Goal: Task Accomplishment & Management: Manage account settings

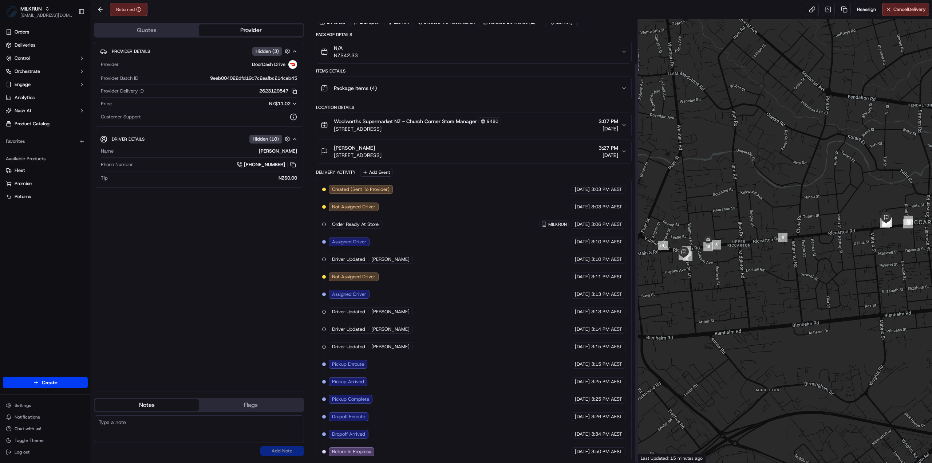
scroll to position [48, 0]
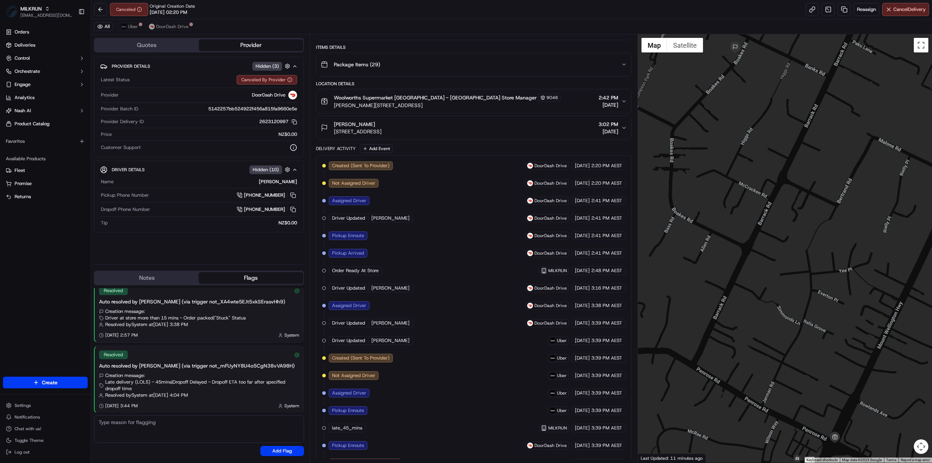
scroll to position [132, 0]
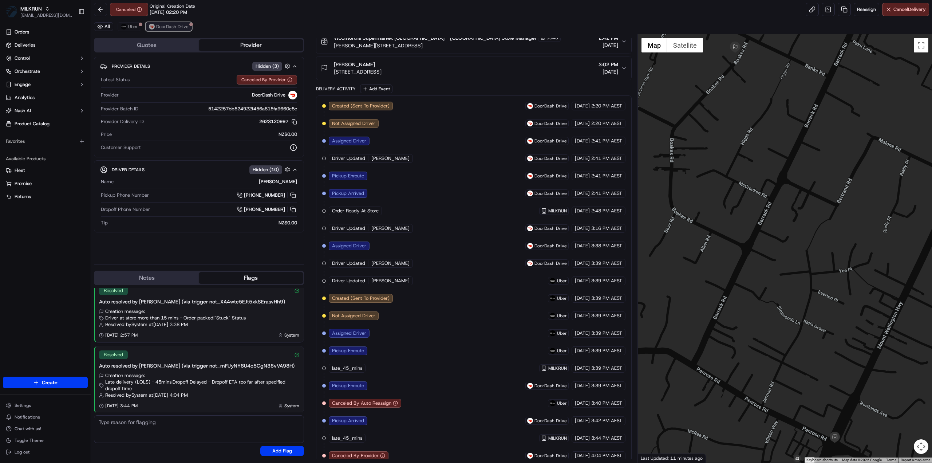
click at [174, 28] on span "DoorDash Drive" at bounding box center [172, 27] width 32 height 6
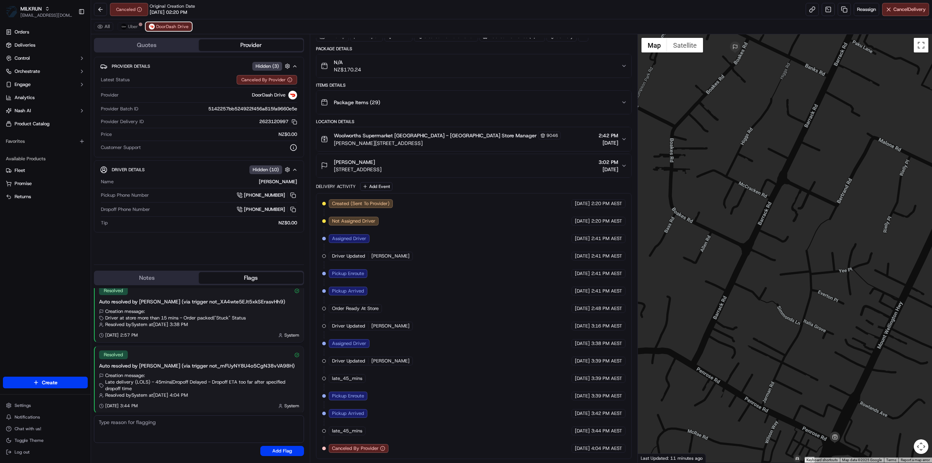
scroll to position [28, 0]
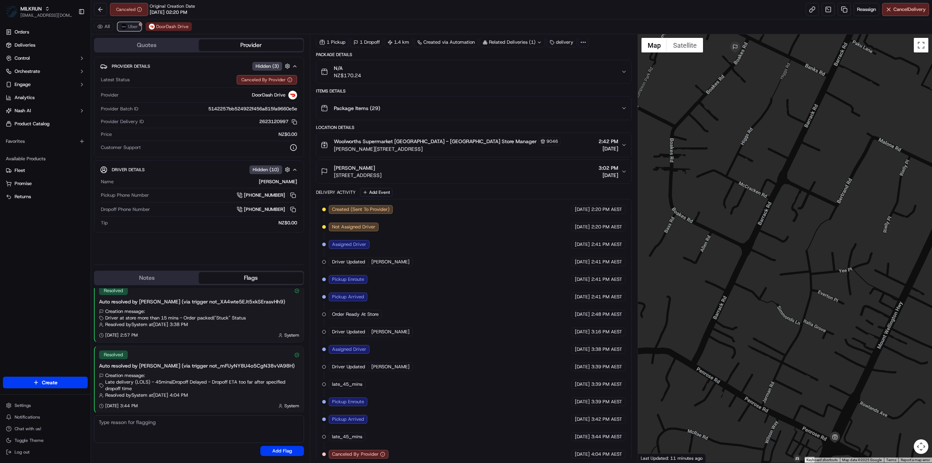
click at [129, 25] on span "Uber" at bounding box center [133, 27] width 10 height 6
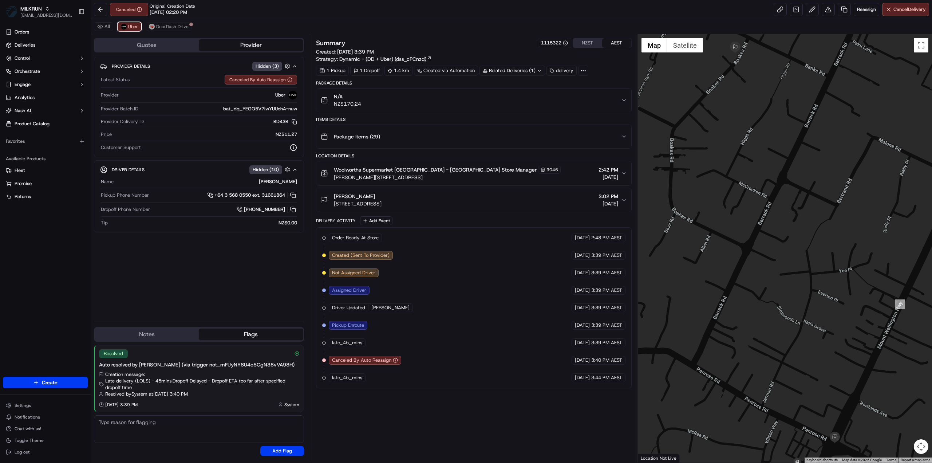
scroll to position [0, 0]
click at [174, 27] on span "DoorDash Drive" at bounding box center [172, 27] width 32 height 6
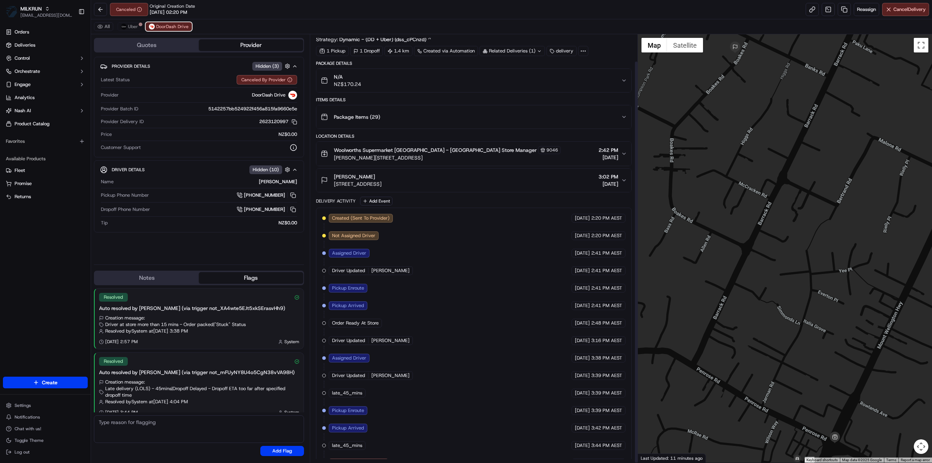
scroll to position [28, 0]
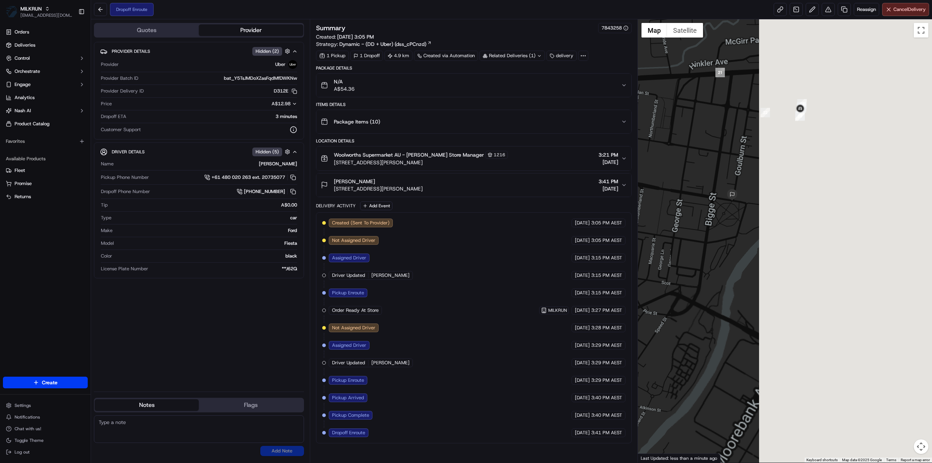
drag, startPoint x: 886, startPoint y: 242, endPoint x: 605, endPoint y: 238, distance: 281.1
click at [605, 238] on div "Quotes Provider Provider Details Hidden ( 2 ) Provider Uber Provider Batch ID b…" at bounding box center [511, 240] width 841 height 443
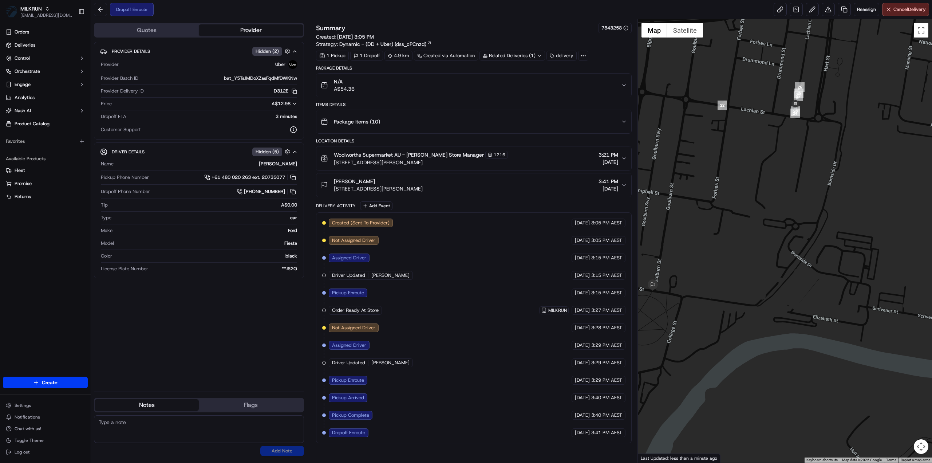
drag, startPoint x: 803, startPoint y: 118, endPoint x: 786, endPoint y: 173, distance: 57.5
click at [786, 173] on div at bounding box center [785, 240] width 295 height 443
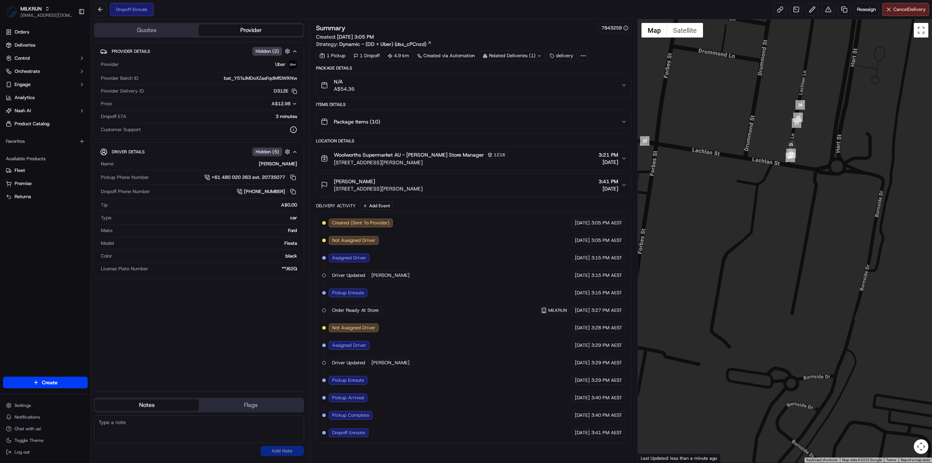
drag, startPoint x: 797, startPoint y: 124, endPoint x: 801, endPoint y: 188, distance: 64.2
click at [801, 188] on div at bounding box center [785, 240] width 295 height 443
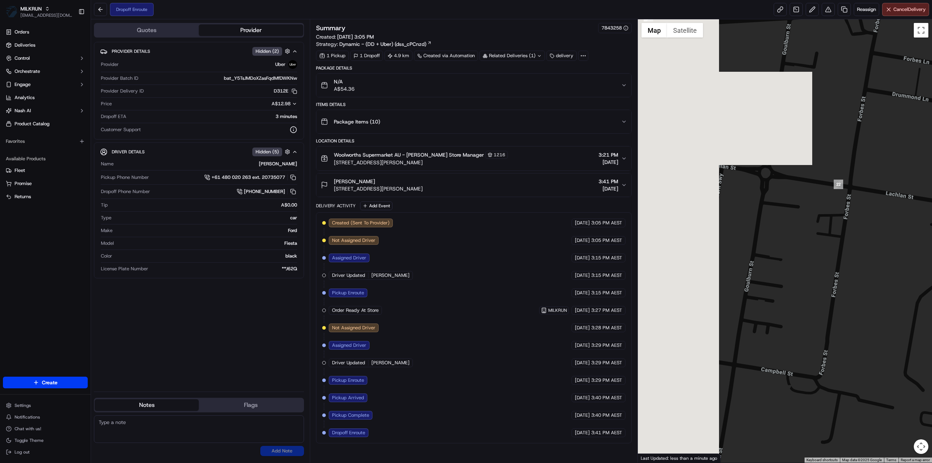
drag, startPoint x: 701, startPoint y: 256, endPoint x: 883, endPoint y: 272, distance: 182.8
click at [888, 261] on div at bounding box center [785, 240] width 295 height 443
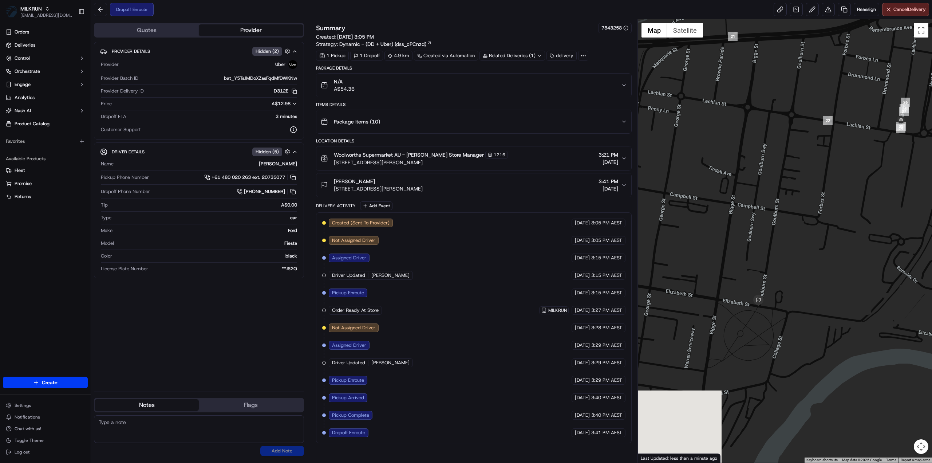
drag, startPoint x: 791, startPoint y: 381, endPoint x: 800, endPoint y: 228, distance: 153.9
click at [800, 228] on div at bounding box center [785, 240] width 295 height 443
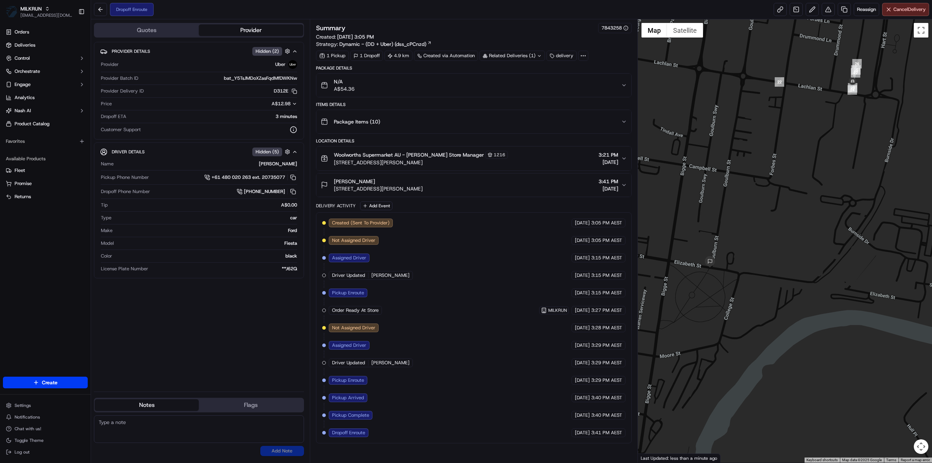
drag, startPoint x: 881, startPoint y: 297, endPoint x: 833, endPoint y: 291, distance: 48.8
click at [833, 291] on div at bounding box center [785, 240] width 295 height 443
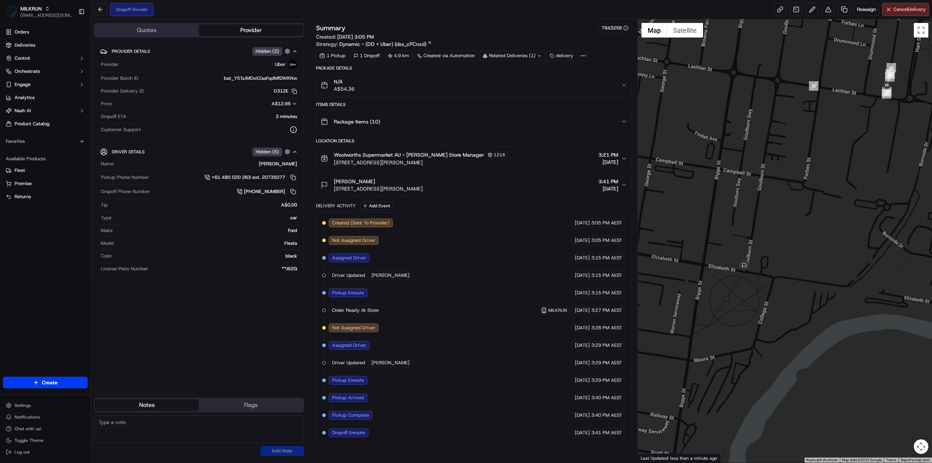
drag, startPoint x: 689, startPoint y: 311, endPoint x: 734, endPoint y: 312, distance: 45.2
click at [734, 312] on div at bounding box center [785, 240] width 295 height 443
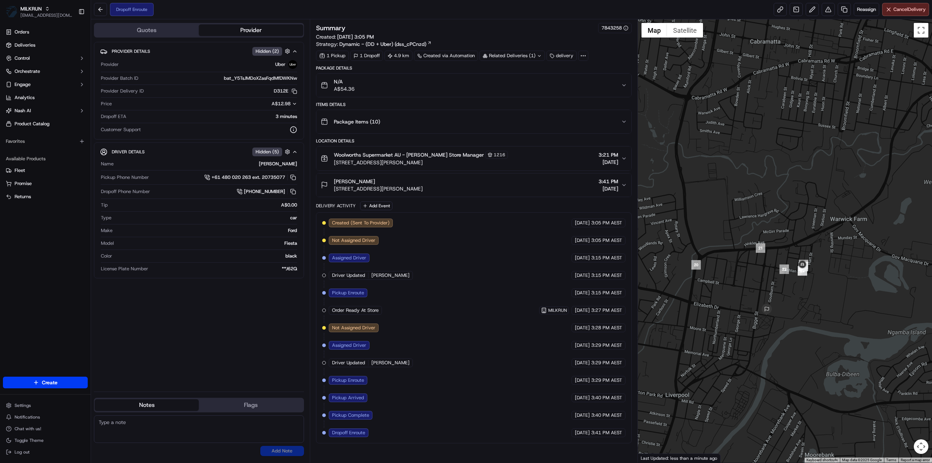
drag, startPoint x: 717, startPoint y: 332, endPoint x: 736, endPoint y: 343, distance: 21.9
click at [736, 343] on div at bounding box center [785, 240] width 295 height 443
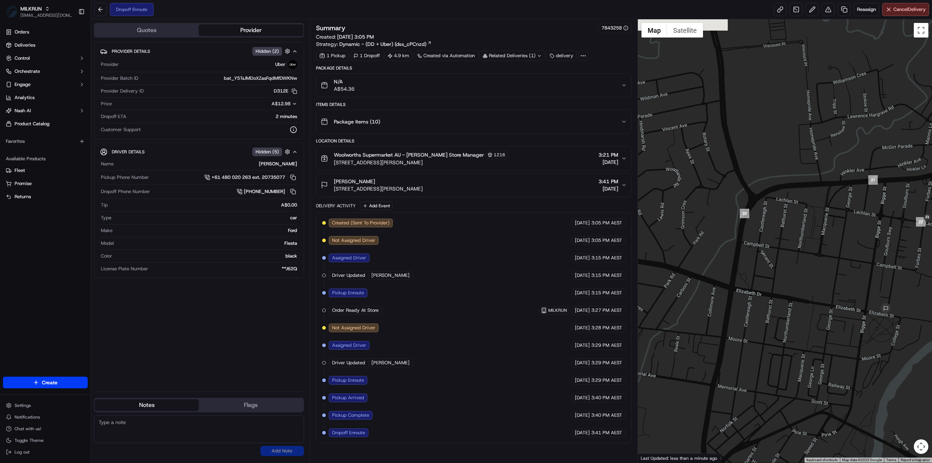
drag, startPoint x: 735, startPoint y: 286, endPoint x: 836, endPoint y: 280, distance: 101.4
click at [836, 280] on div at bounding box center [785, 240] width 295 height 443
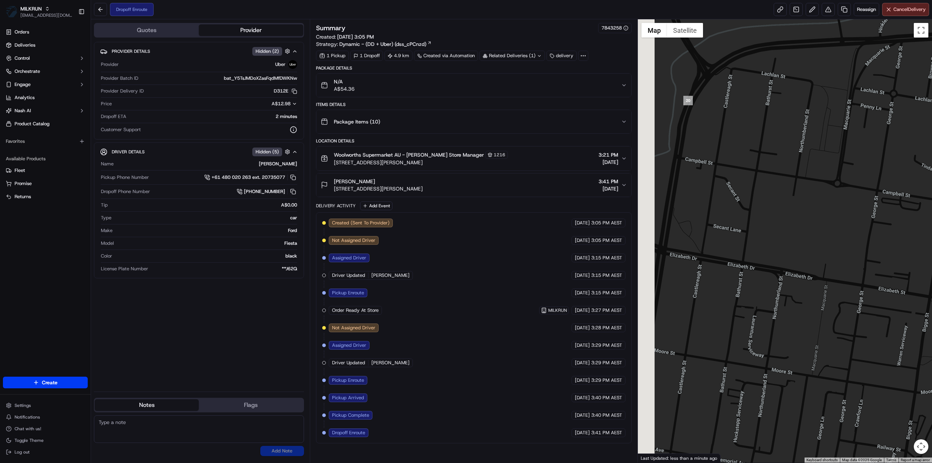
drag, startPoint x: 861, startPoint y: 323, endPoint x: 880, endPoint y: 300, distance: 30.0
click at [880, 300] on div at bounding box center [785, 240] width 295 height 443
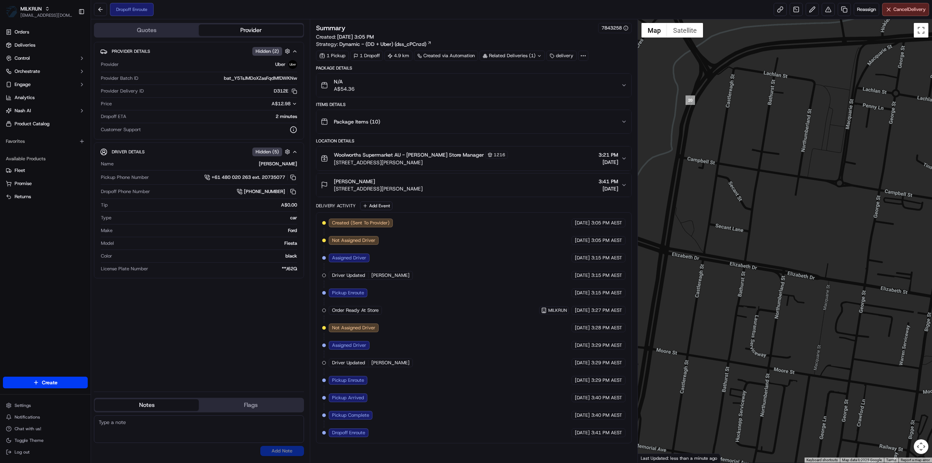
drag, startPoint x: 449, startPoint y: 186, endPoint x: 330, endPoint y: 185, distance: 118.7
click at [330, 185] on div "Diana ruber 116/7 Elizabeth St, Liverpool, NSW 2170, AU 3:41 PM 23/09/2025" at bounding box center [471, 185] width 300 height 15
click at [461, 184] on div "Diana ruber 116/7 Elizabeth St, Liverpool, NSW 2170, AU 3:41 PM 23/09/2025" at bounding box center [471, 185] width 300 height 15
drag, startPoint x: 447, startPoint y: 188, endPoint x: 334, endPoint y: 190, distance: 113.3
click at [334, 190] on div "Diana ruber 116/7 Elizabeth St, Liverpool, NSW 2170, AU 3:41 PM 23/09/2025" at bounding box center [471, 185] width 300 height 15
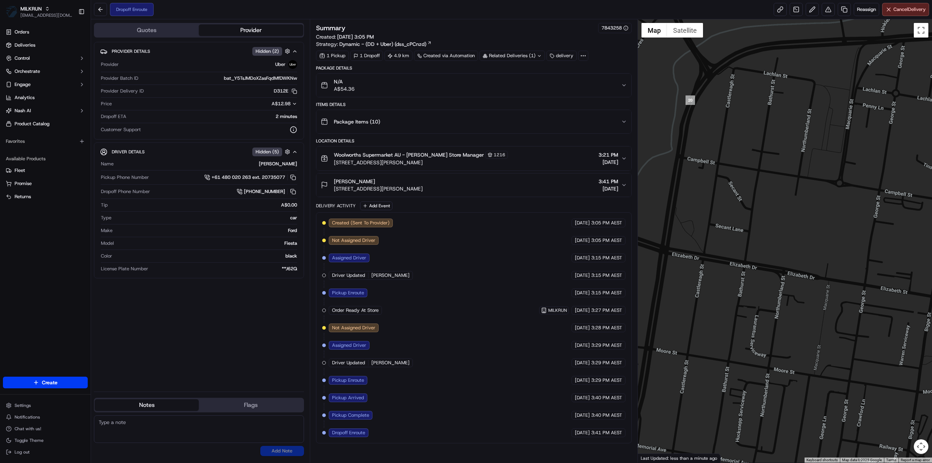
copy span "116/7 Elizabeth St, Liverpool, NSW 2170, AU"
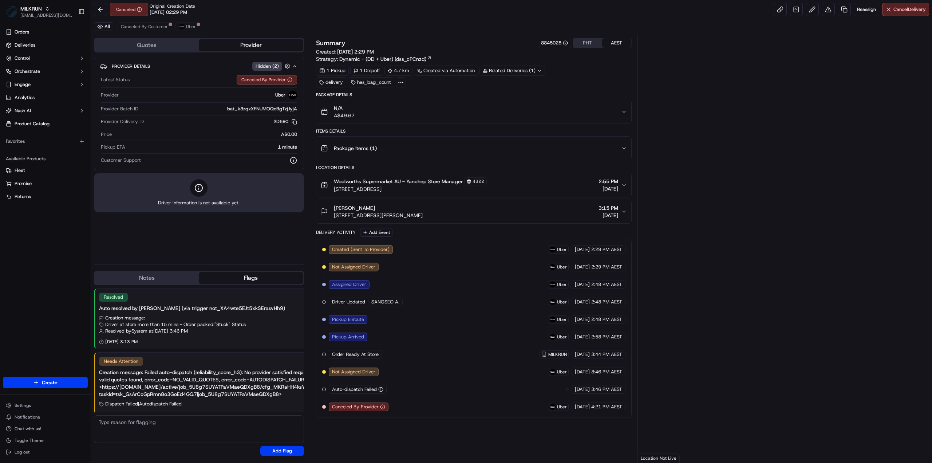
scroll to position [9, 0]
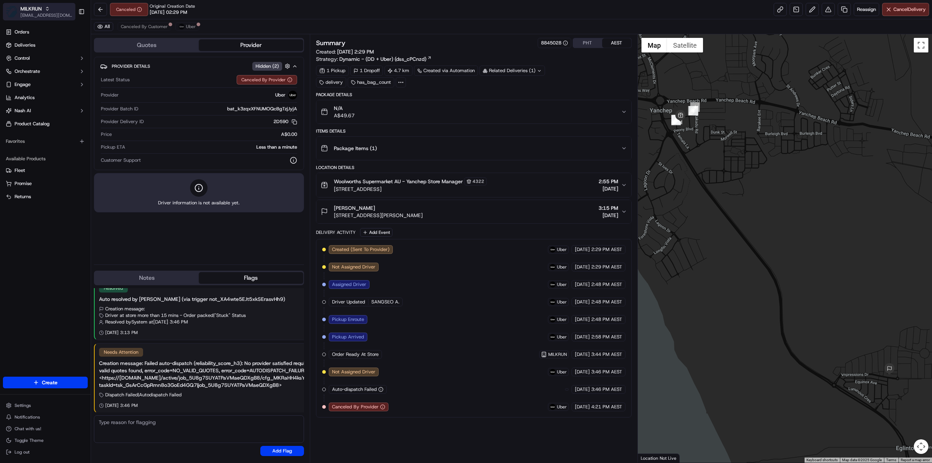
click at [37, 13] on span "[EMAIL_ADDRESS][DOMAIN_NAME]" at bounding box center [46, 15] width 52 height 6
click at [111, 40] on span "HomeRun" at bounding box center [104, 38] width 21 height 7
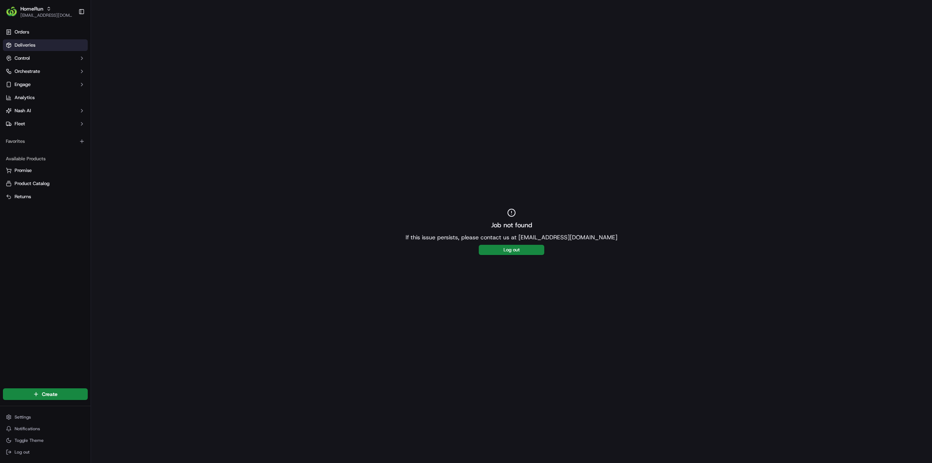
click at [17, 43] on span "Deliveries" at bounding box center [25, 45] width 21 height 7
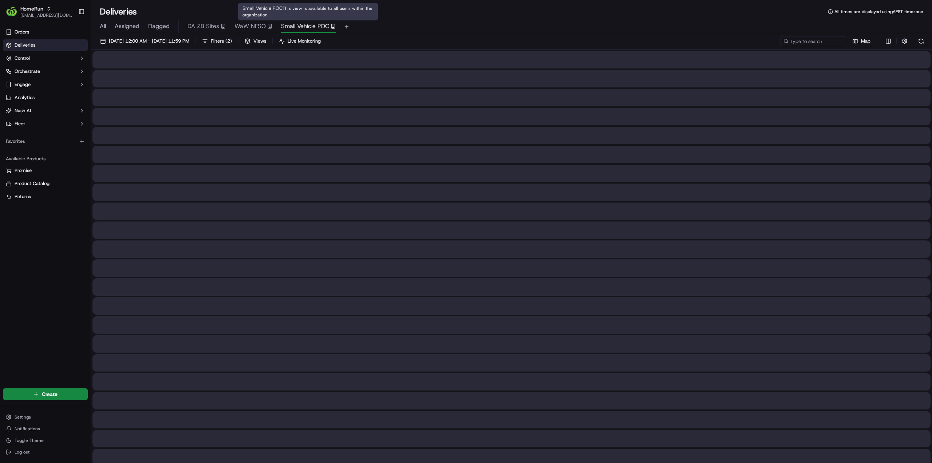
click at [303, 28] on span "Small Vehicle POC" at bounding box center [305, 26] width 48 height 9
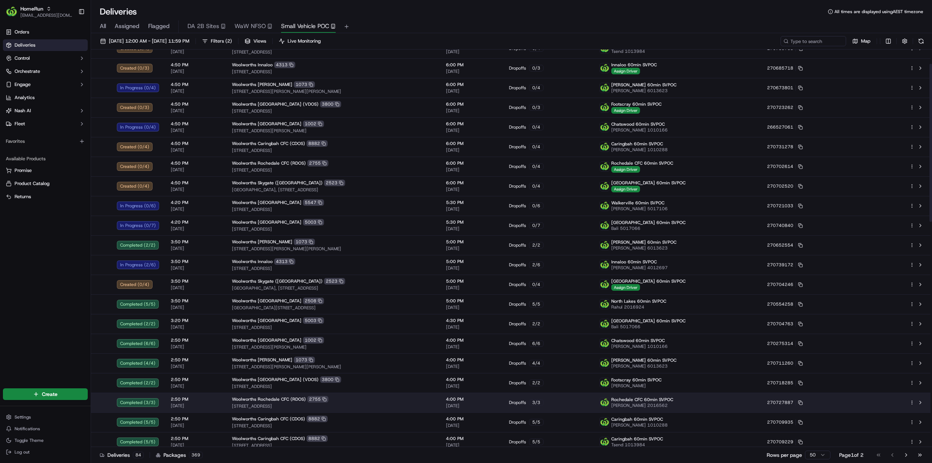
scroll to position [36, 0]
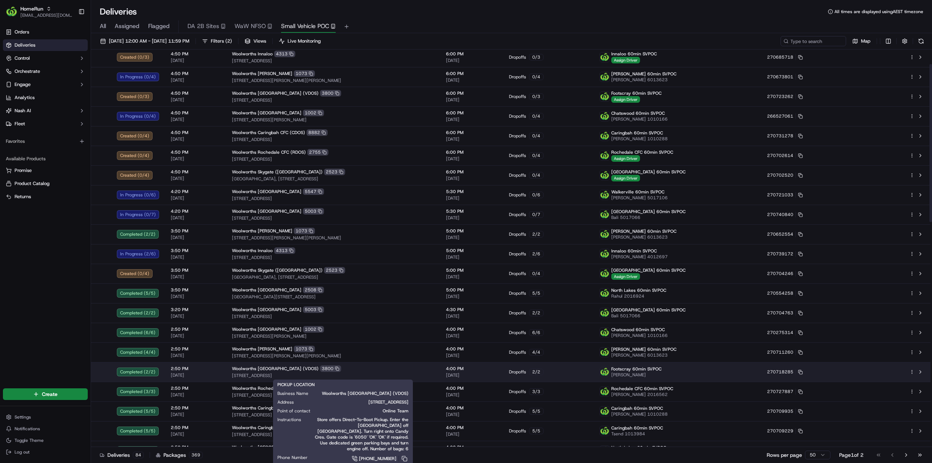
click at [281, 372] on span "4 Action Street, Braybrook, VIC 3019, AU" at bounding box center [333, 375] width 202 height 6
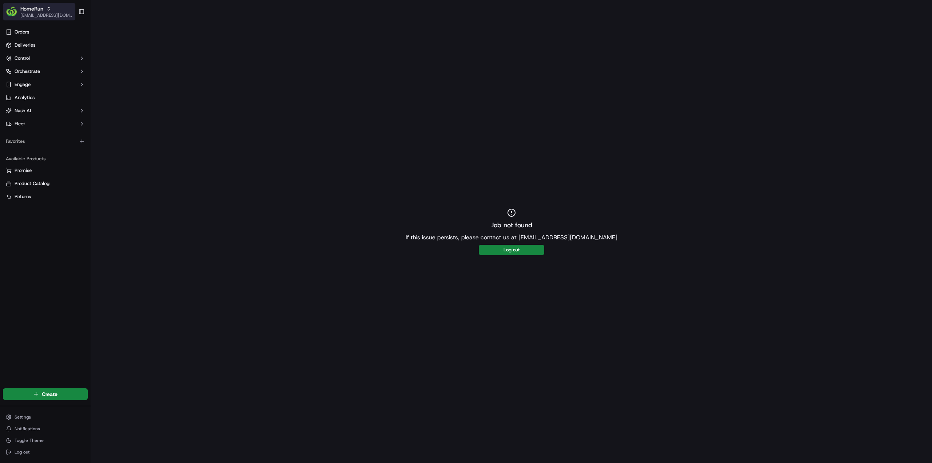
click at [52, 12] on div "HomeRun [EMAIL_ADDRESS][DOMAIN_NAME]" at bounding box center [46, 11] width 52 height 13
click at [100, 53] on span "MILKRUN" at bounding box center [104, 52] width 20 height 7
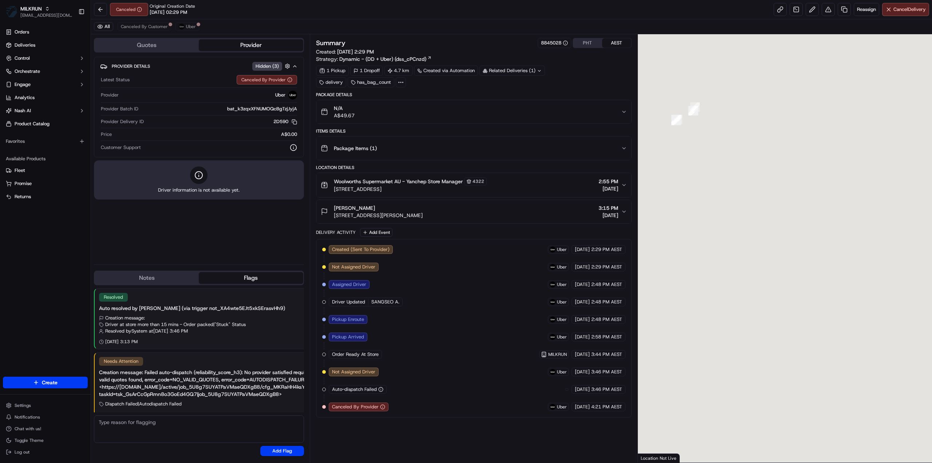
scroll to position [9, 0]
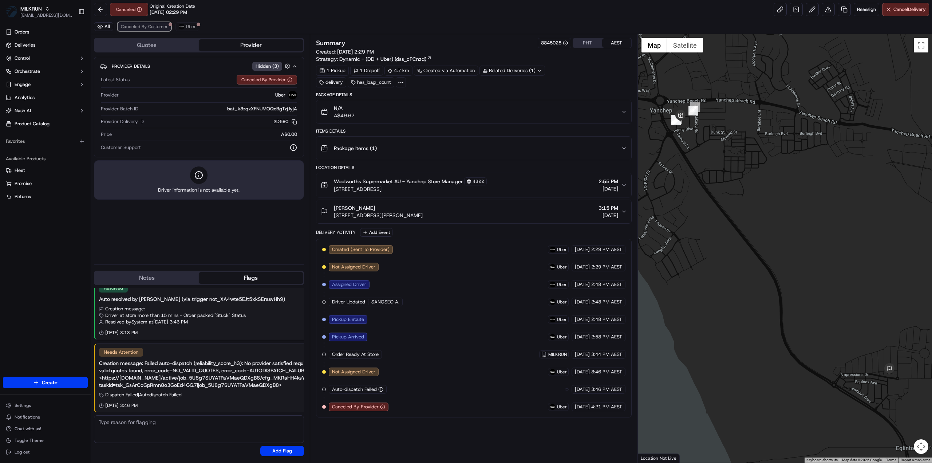
click at [152, 27] on span "Canceled By Customer" at bounding box center [144, 27] width 47 height 6
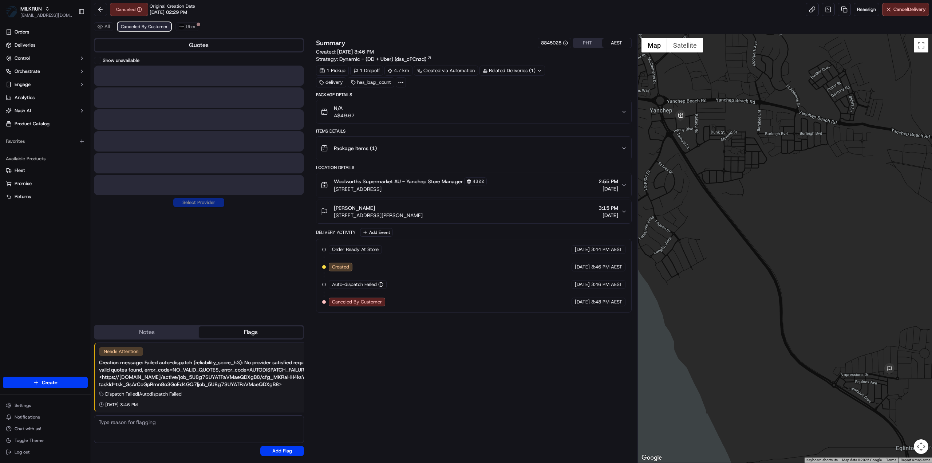
scroll to position [0, 0]
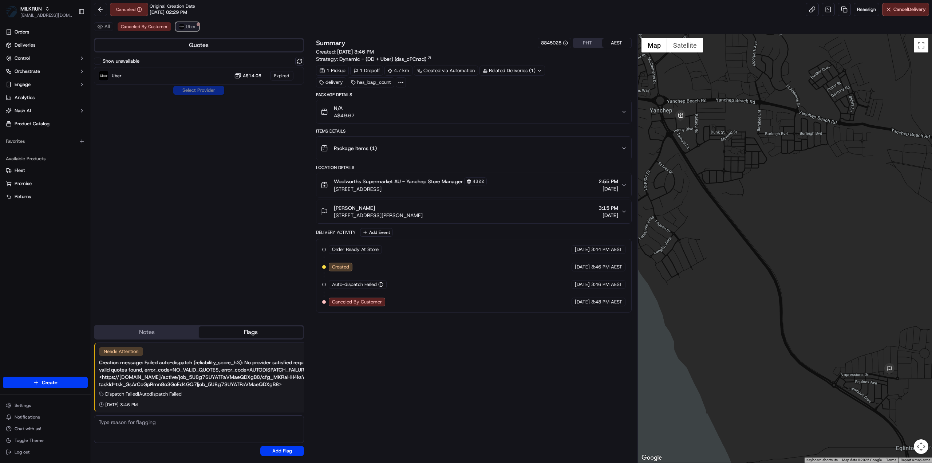
click at [186, 25] on span "Uber" at bounding box center [191, 27] width 10 height 6
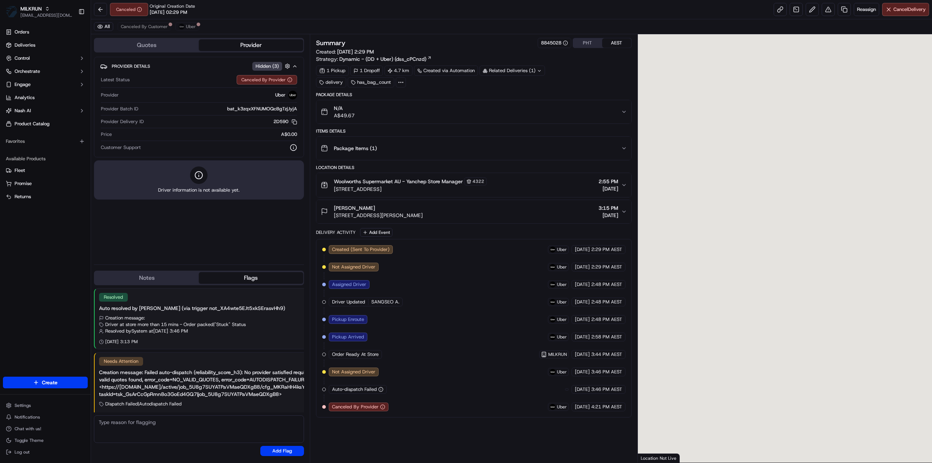
scroll to position [9, 0]
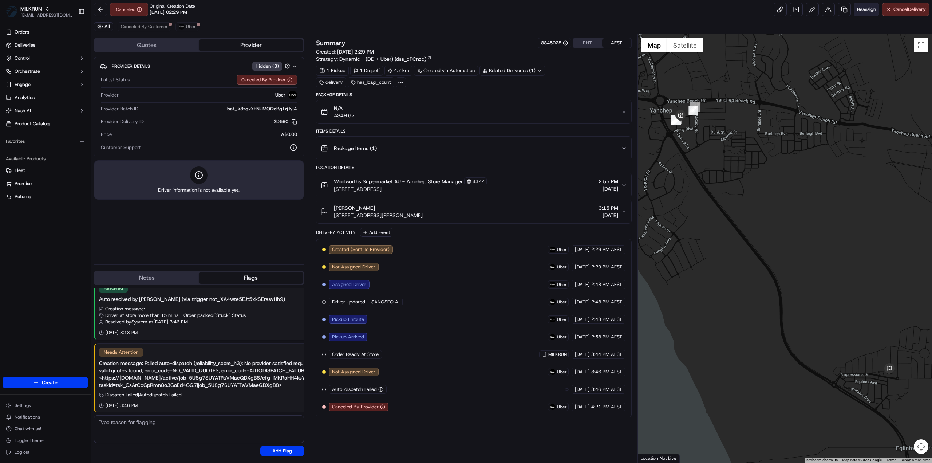
click at [865, 10] on span "Reassign" at bounding box center [866, 9] width 19 height 7
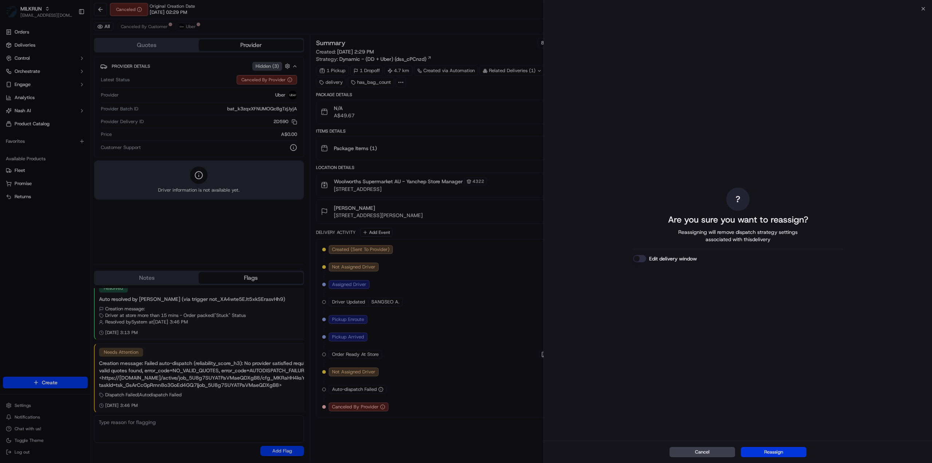
click at [781, 452] on button "Reassign" at bounding box center [774, 452] width 66 height 10
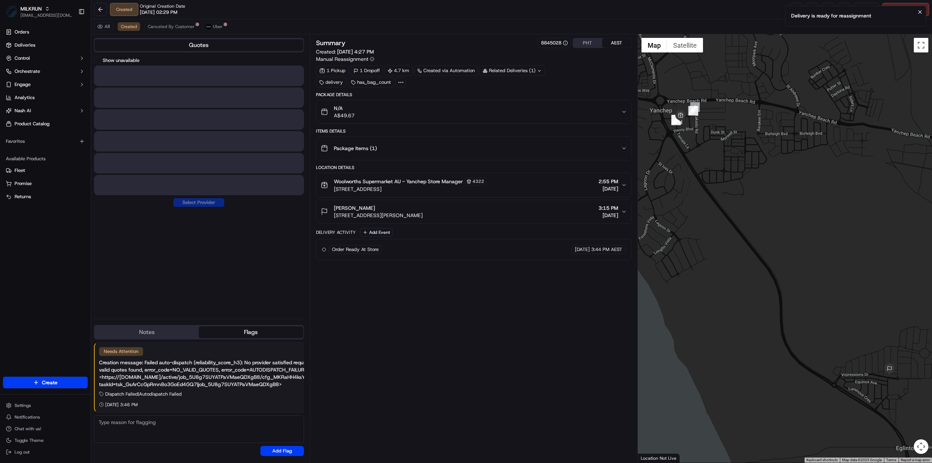
scroll to position [0, 0]
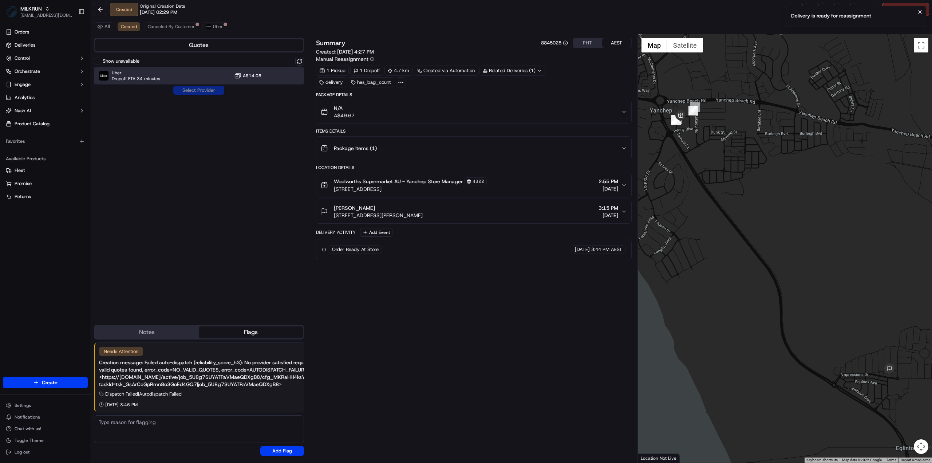
click at [147, 72] on span "Uber" at bounding box center [136, 73] width 48 height 6
click at [189, 89] on button "Assign Provider" at bounding box center [199, 90] width 52 height 9
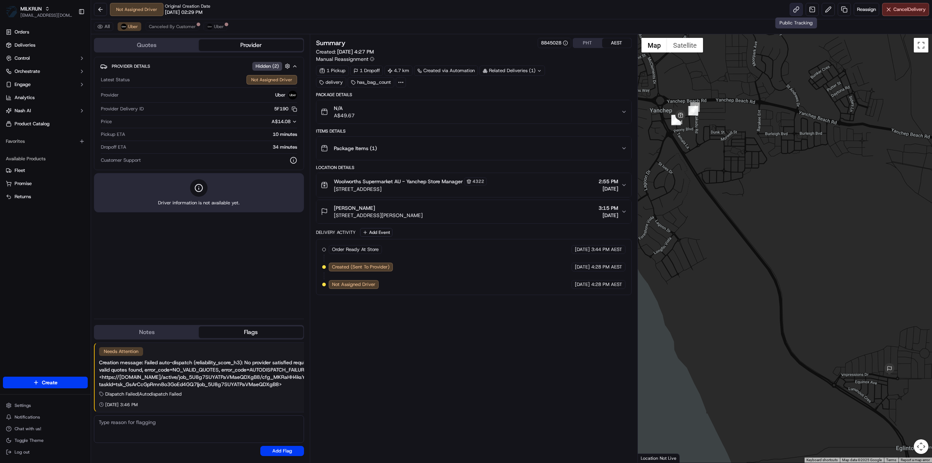
click at [794, 12] on link at bounding box center [796, 9] width 13 height 13
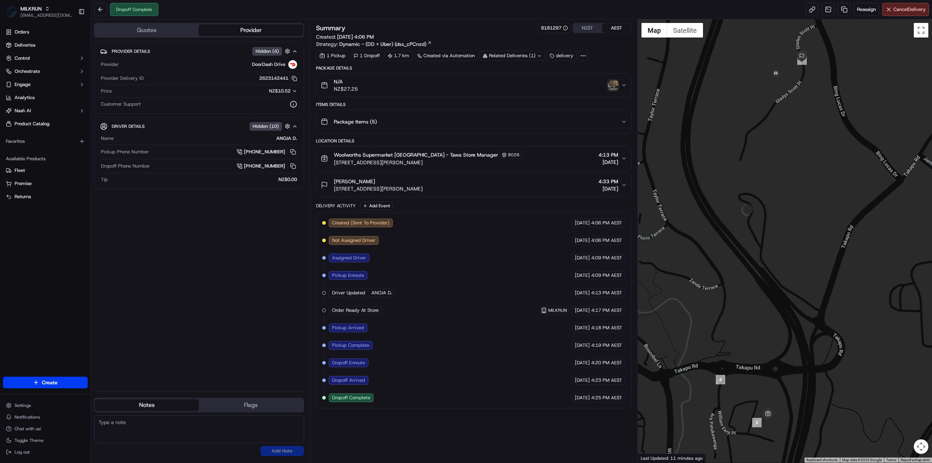
click at [613, 83] on img "button" at bounding box center [613, 85] width 10 height 10
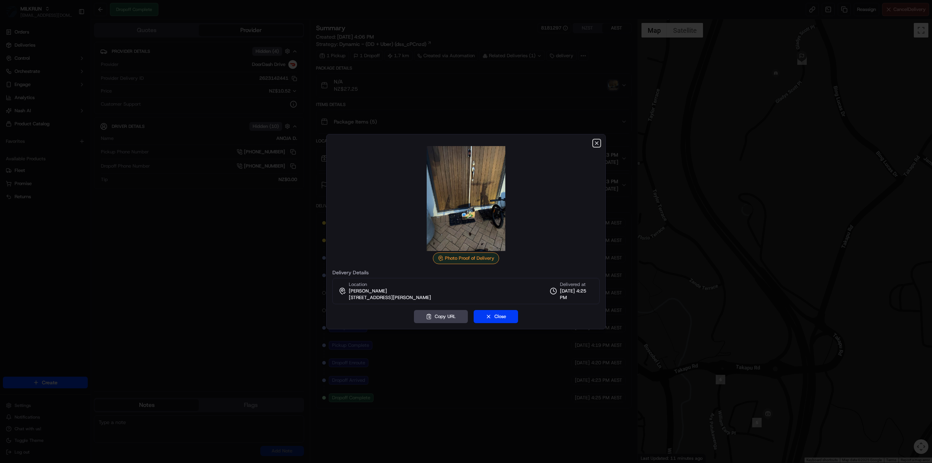
click at [597, 142] on icon "button" at bounding box center [597, 143] width 6 height 6
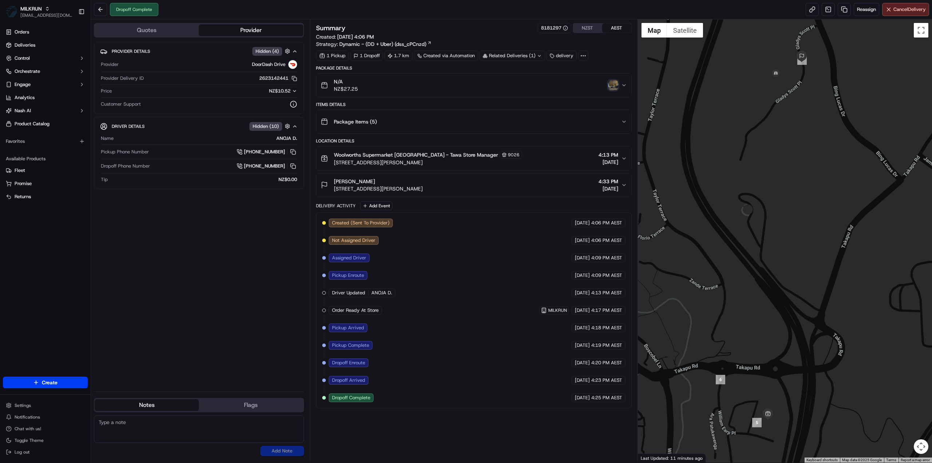
click at [578, 55] on div at bounding box center [583, 56] width 10 height 10
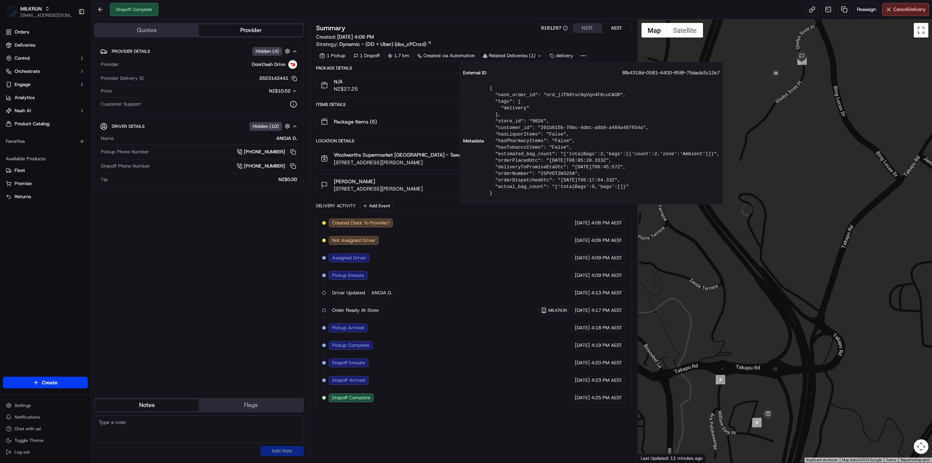
click at [480, 303] on div "Created (Sent To Provider) DoorDash Drive 23/09/2025 4:06 PM AEST Not Assigned …" at bounding box center [473, 309] width 303 height 183
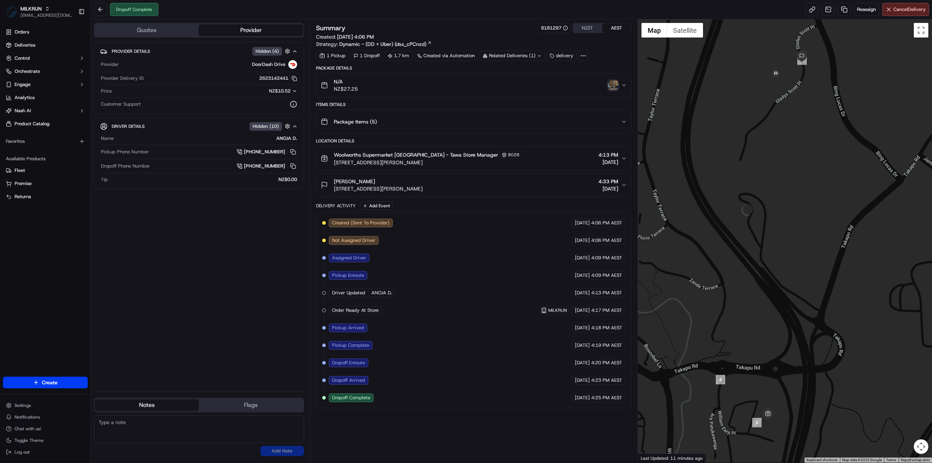
click at [613, 86] on img "button" at bounding box center [613, 85] width 10 height 10
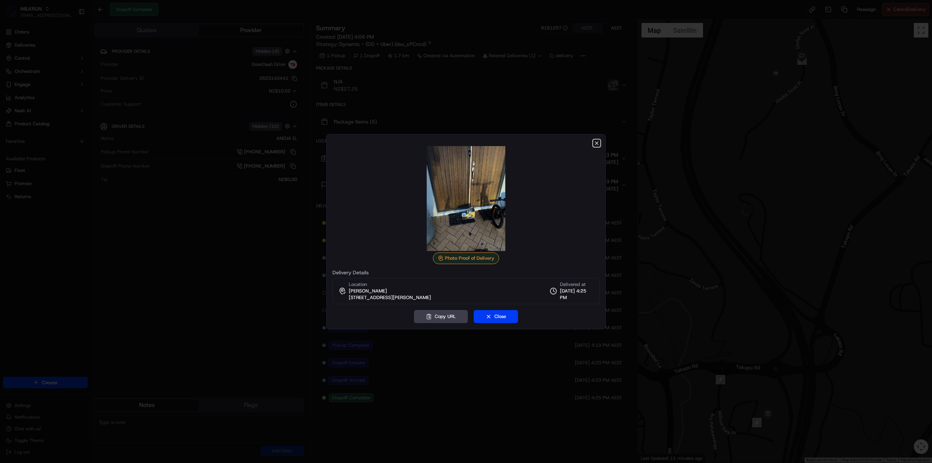
click at [596, 142] on icon "button" at bounding box center [597, 143] width 6 height 6
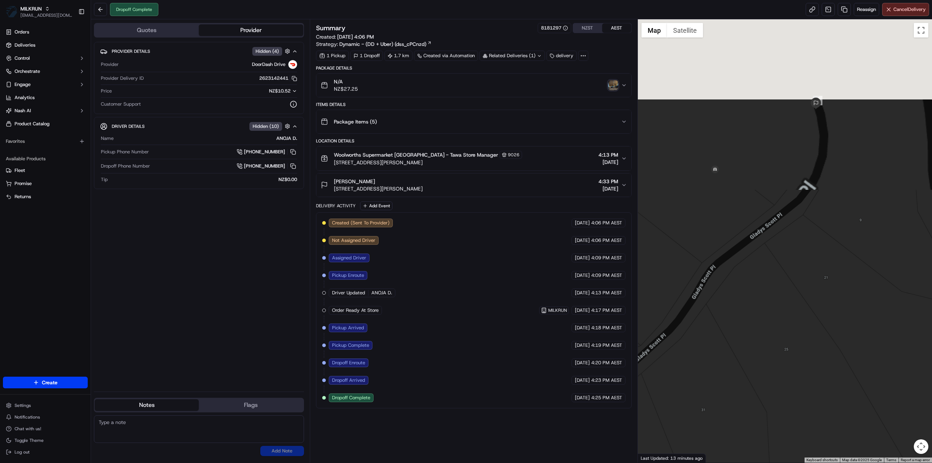
drag, startPoint x: 793, startPoint y: 98, endPoint x: 800, endPoint y: 299, distance: 201.1
click at [800, 299] on div at bounding box center [785, 240] width 295 height 443
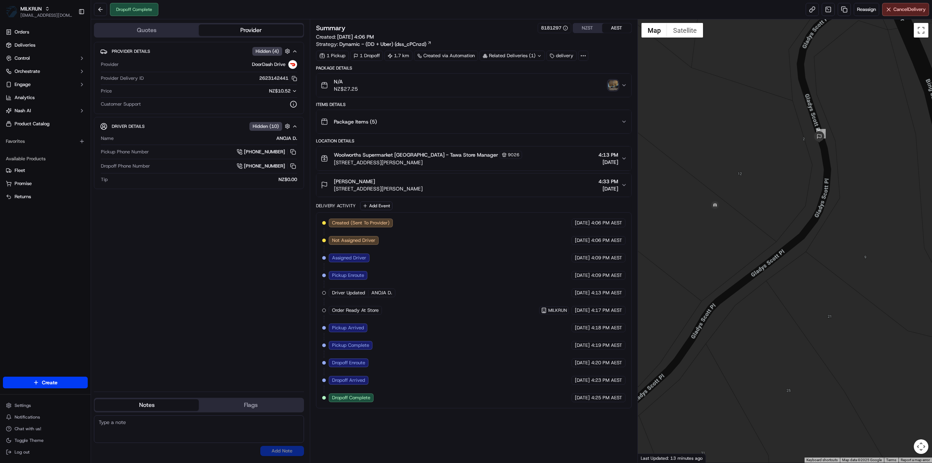
click at [611, 86] on img "button" at bounding box center [613, 85] width 10 height 10
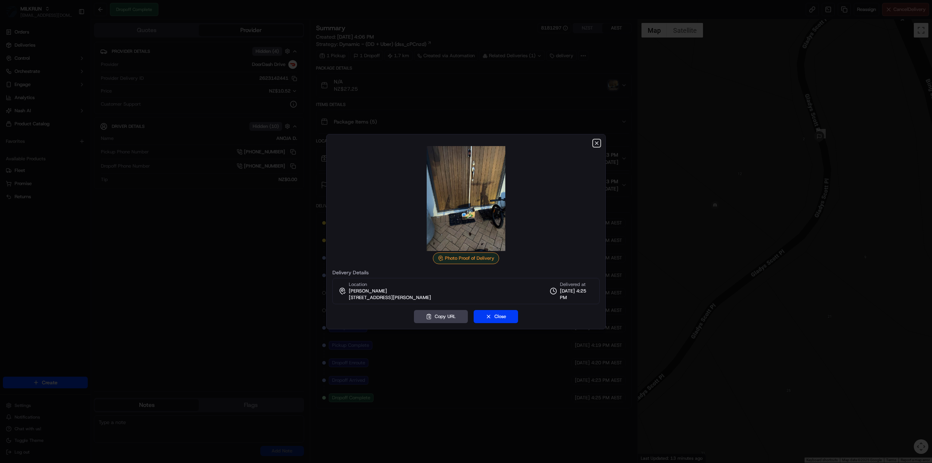
click at [597, 145] on icon "button" at bounding box center [597, 143] width 6 height 6
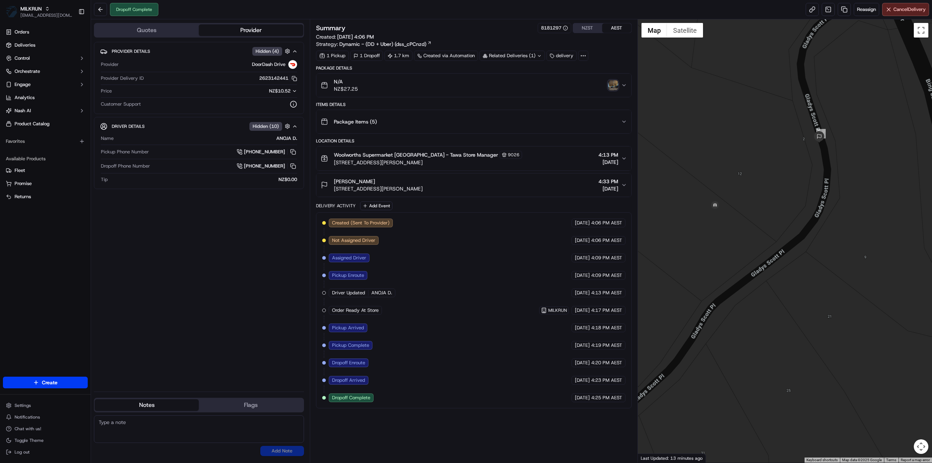
click at [615, 85] on img "button" at bounding box center [613, 85] width 10 height 10
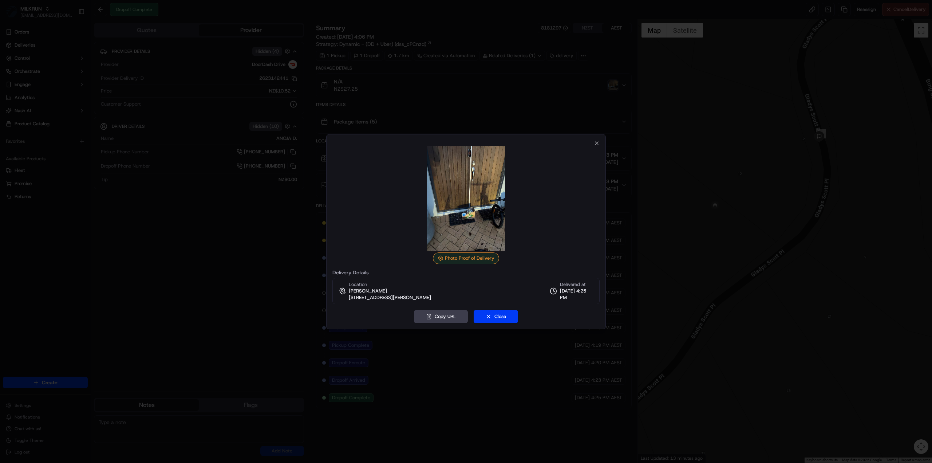
click at [594, 137] on div "Photo Proof of Delivery Delivery Details Location [PERSON_NAME] [STREET_ADDRESS…" at bounding box center [466, 231] width 280 height 195
click at [600, 145] on div "Photo Proof of Delivery Delivery Details Location [PERSON_NAME] [STREET_ADDRESS…" at bounding box center [466, 231] width 280 height 195
click at [596, 142] on icon "button" at bounding box center [597, 143] width 6 height 6
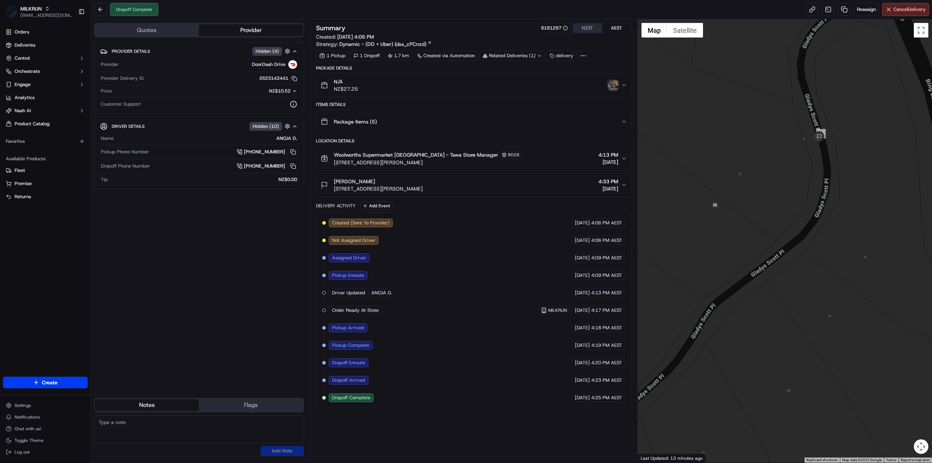
click at [617, 87] on img "button" at bounding box center [613, 85] width 10 height 10
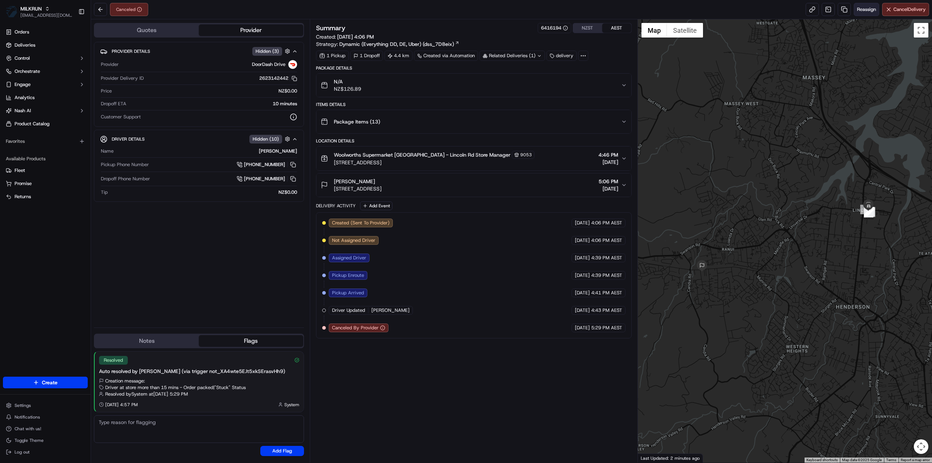
click at [869, 12] on span "Reassign" at bounding box center [866, 9] width 19 height 7
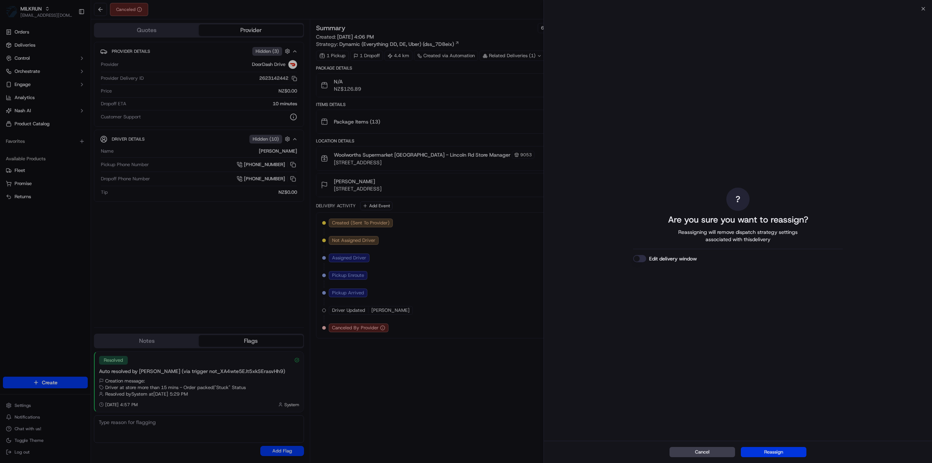
click at [783, 449] on button "Reassign" at bounding box center [774, 452] width 66 height 10
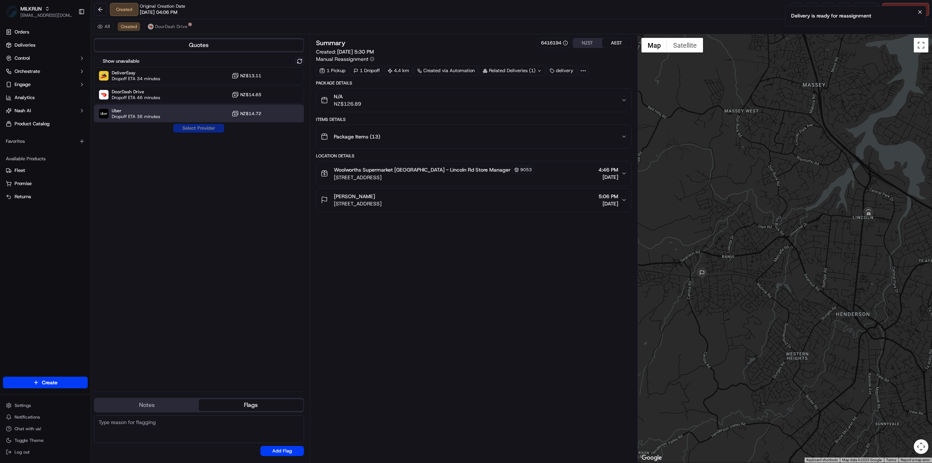
click at [151, 108] on span "Uber" at bounding box center [136, 111] width 48 height 6
click at [180, 124] on button "Assign Provider" at bounding box center [199, 128] width 52 height 9
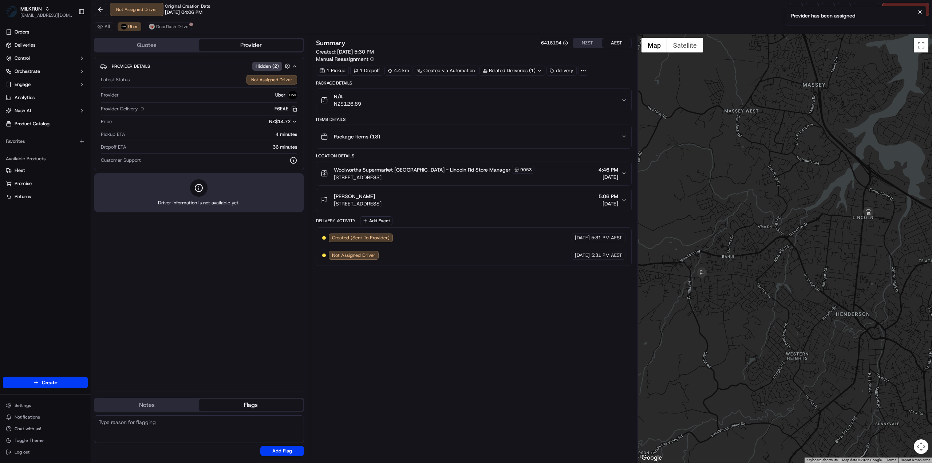
click at [164, 78] on div "Not Assigned Driver" at bounding box center [215, 79] width 165 height 9
click at [919, 13] on icon "Notifications (F8)" at bounding box center [920, 12] width 6 height 6
click at [796, 10] on link at bounding box center [796, 9] width 13 height 13
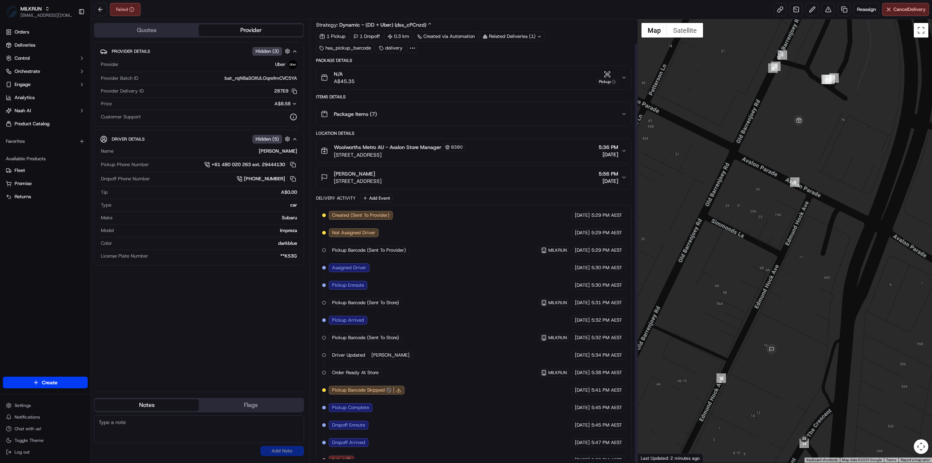
scroll to position [25, 0]
